Goal: Entertainment & Leisure: Consume media (video, audio)

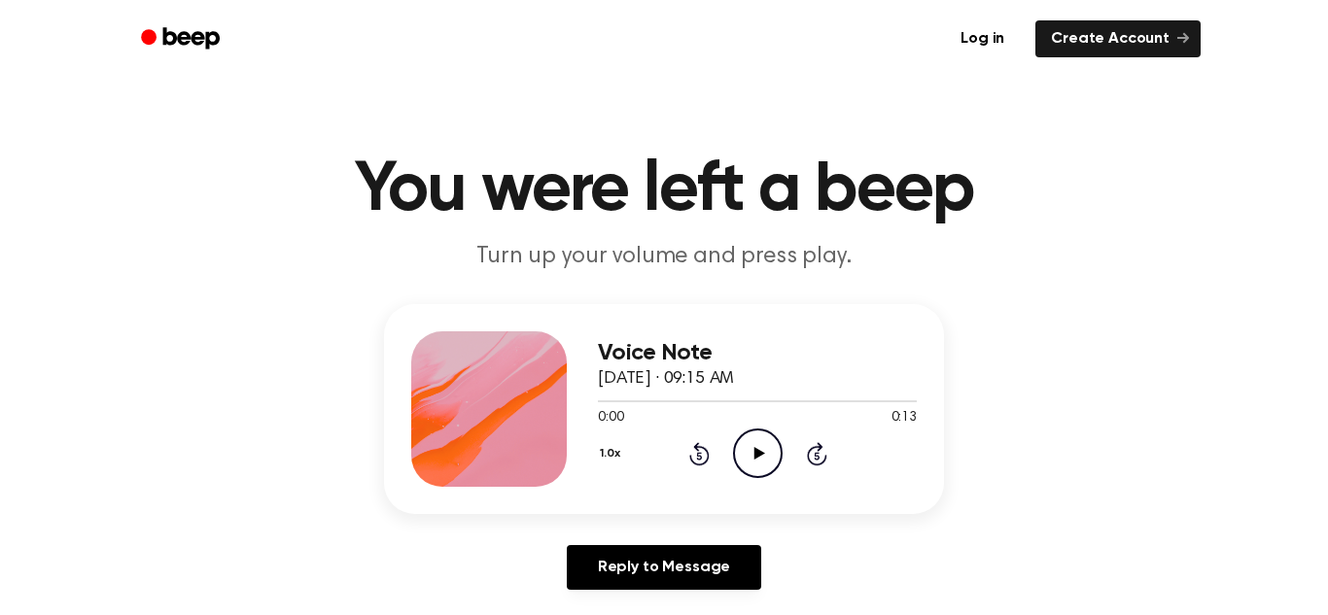
click at [745, 458] on icon "Play Audio" at bounding box center [758, 454] width 50 height 50
click at [755, 437] on icon "Play Audio" at bounding box center [758, 454] width 50 height 50
click at [767, 443] on icon "Play Audio" at bounding box center [758, 454] width 50 height 50
click at [757, 461] on icon "Play Audio" at bounding box center [758, 454] width 50 height 50
click at [755, 431] on circle at bounding box center [758, 454] width 48 height 48
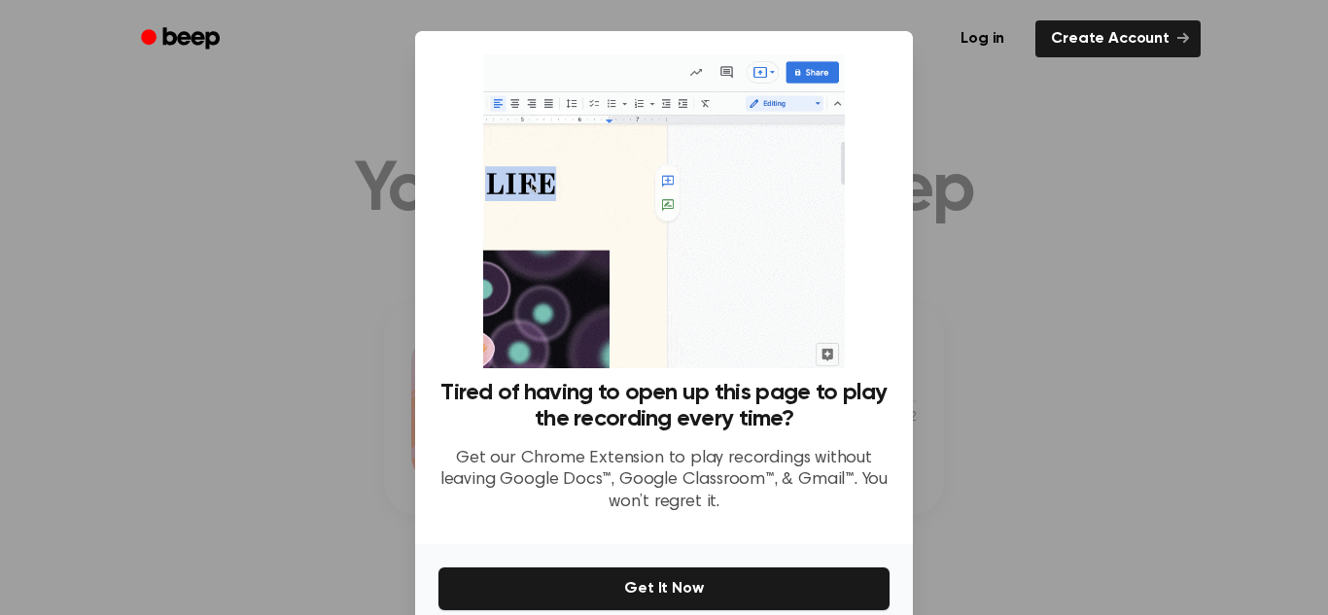
click at [1042, 398] on div at bounding box center [664, 307] width 1328 height 615
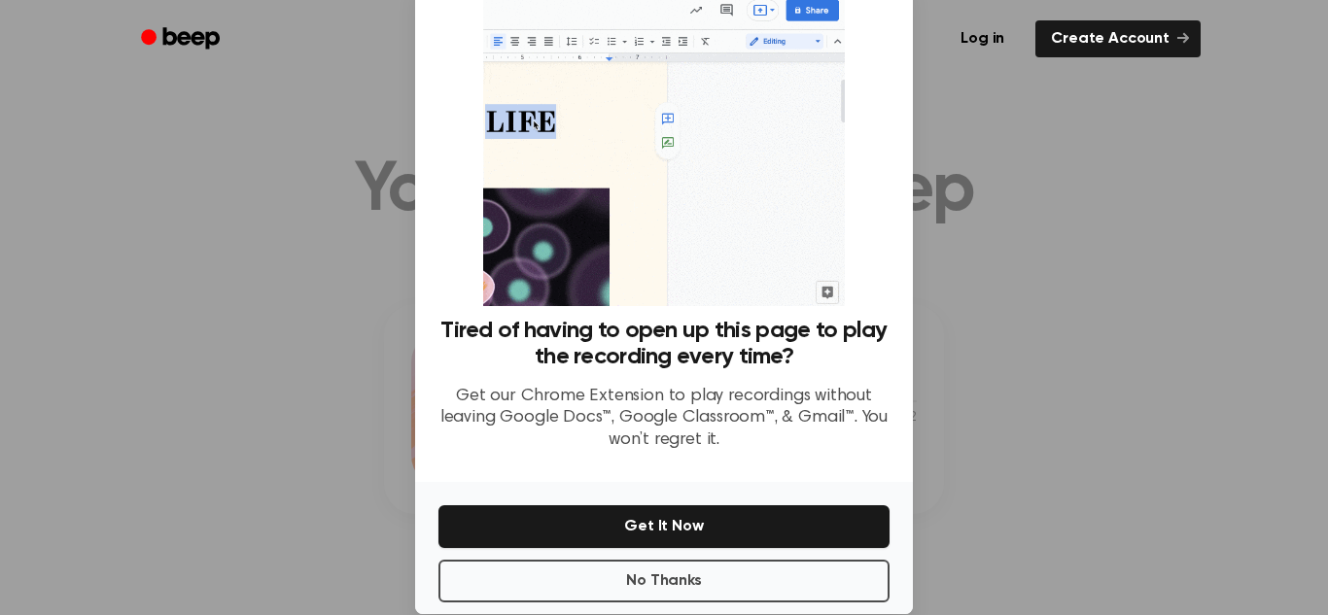
scroll to position [92, 0]
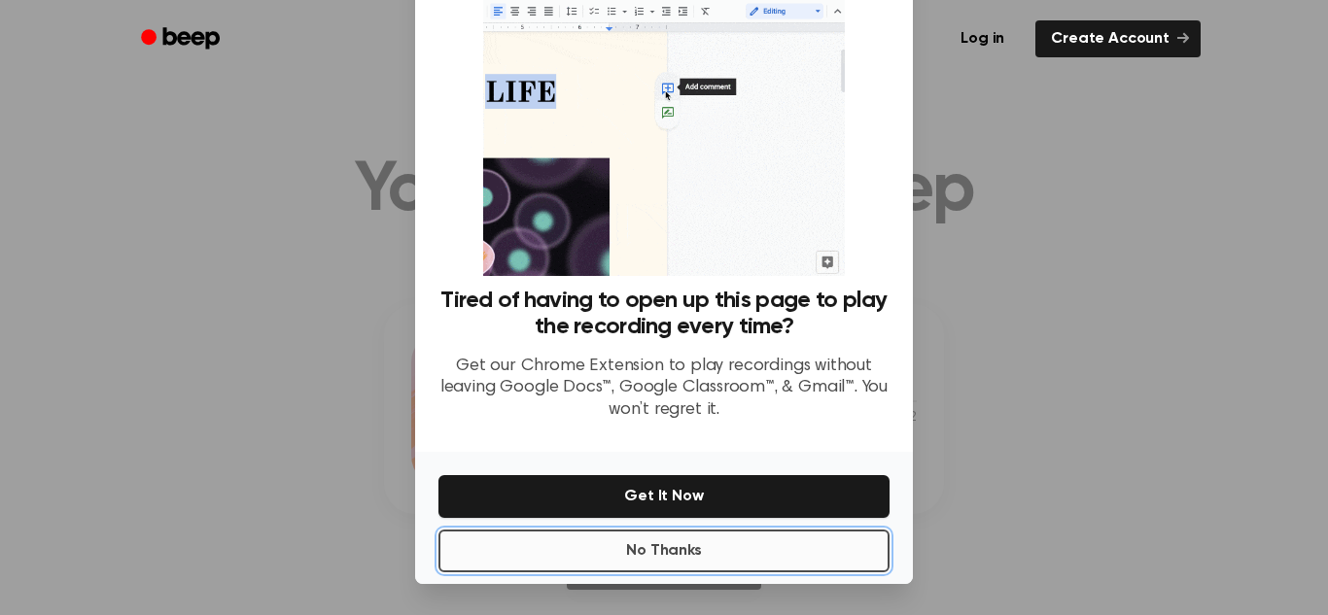
click at [737, 550] on button "No Thanks" at bounding box center [663, 551] width 451 height 43
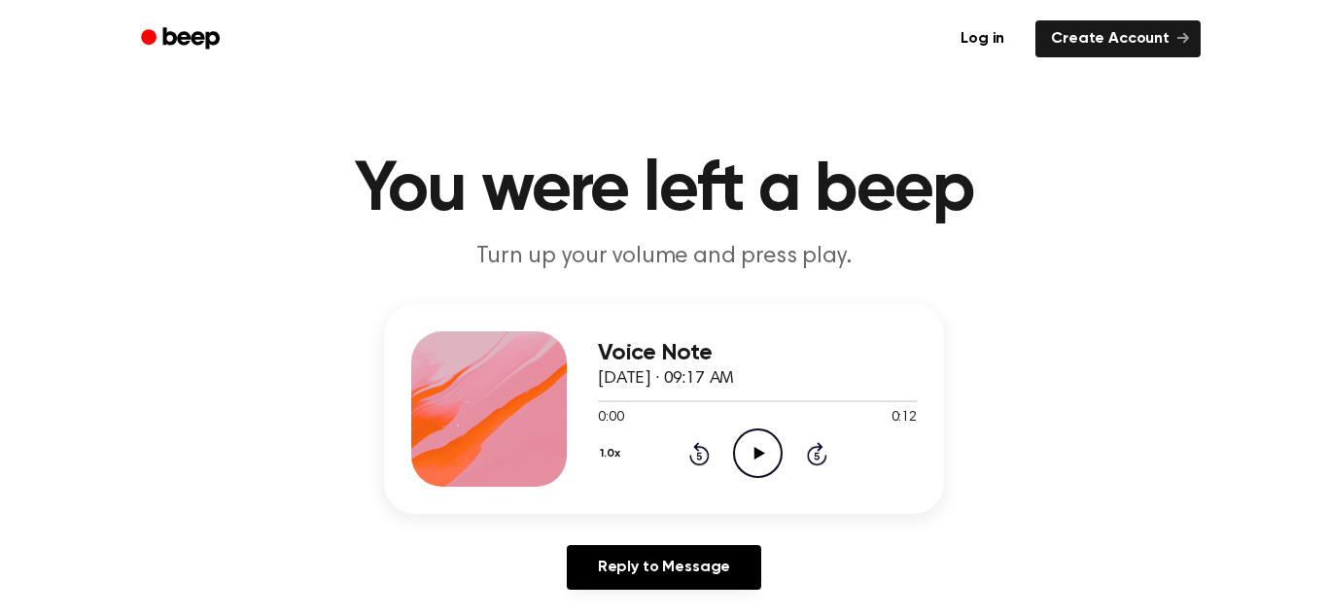
click at [748, 445] on icon "Play Audio" at bounding box center [758, 454] width 50 height 50
click at [756, 464] on icon "Play Audio" at bounding box center [758, 454] width 50 height 50
